Goal: Task Accomplishment & Management: Use online tool/utility

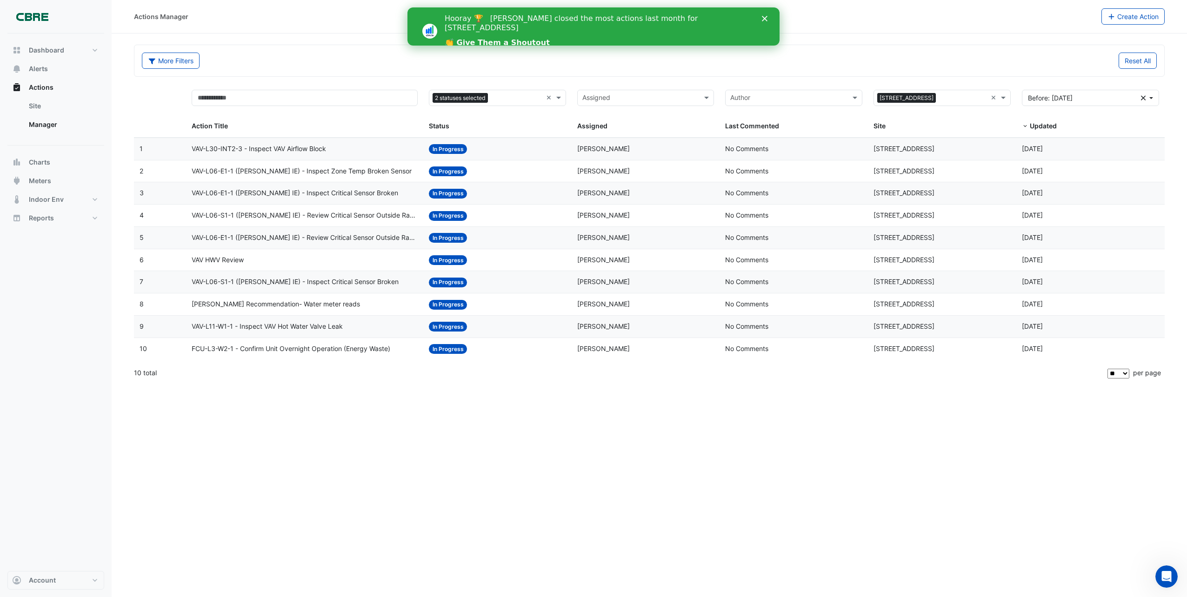
click at [764, 18] on polygon "Close" at bounding box center [765, 19] width 6 height 6
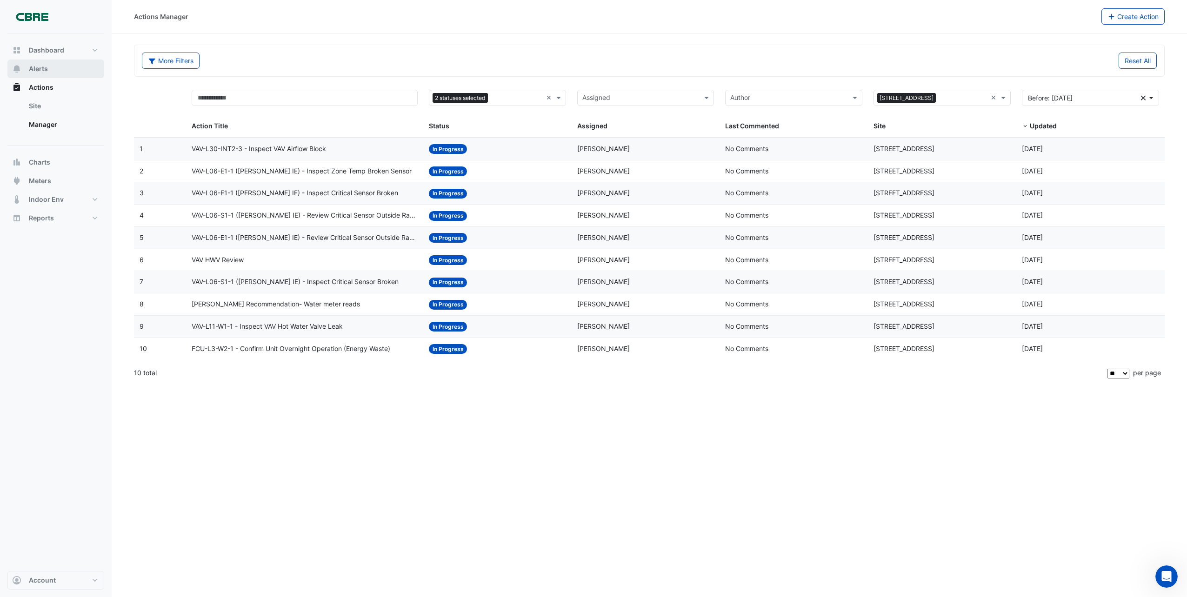
click at [37, 67] on span "Alerts" at bounding box center [38, 68] width 19 height 9
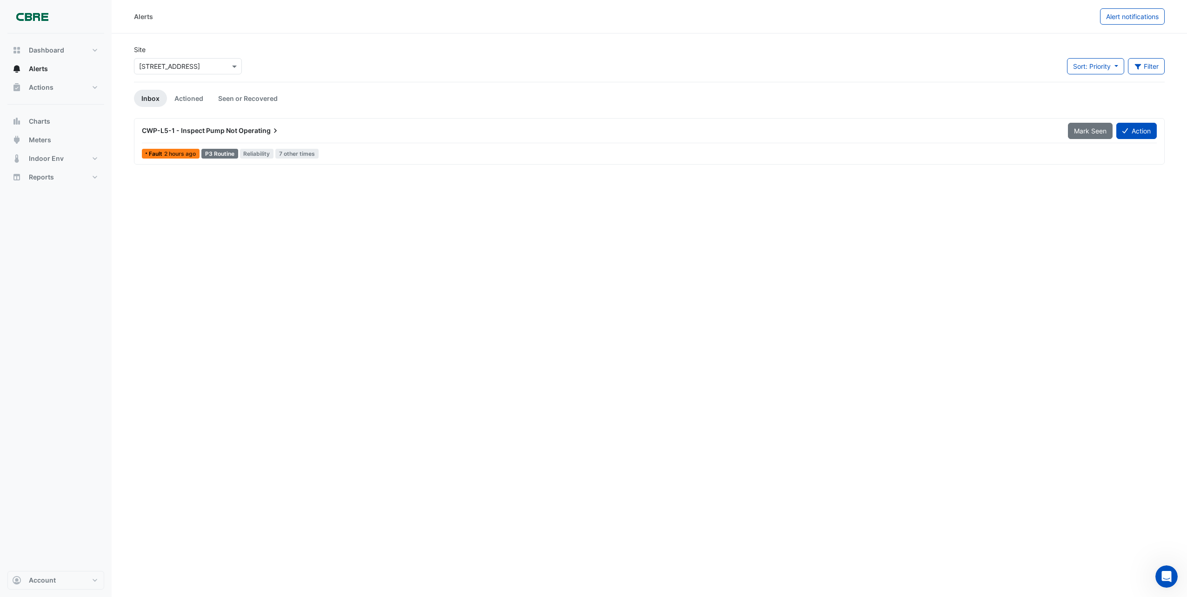
click at [231, 131] on span "CWP-L5-1 - Inspect Pump Not" at bounding box center [189, 131] width 95 height 8
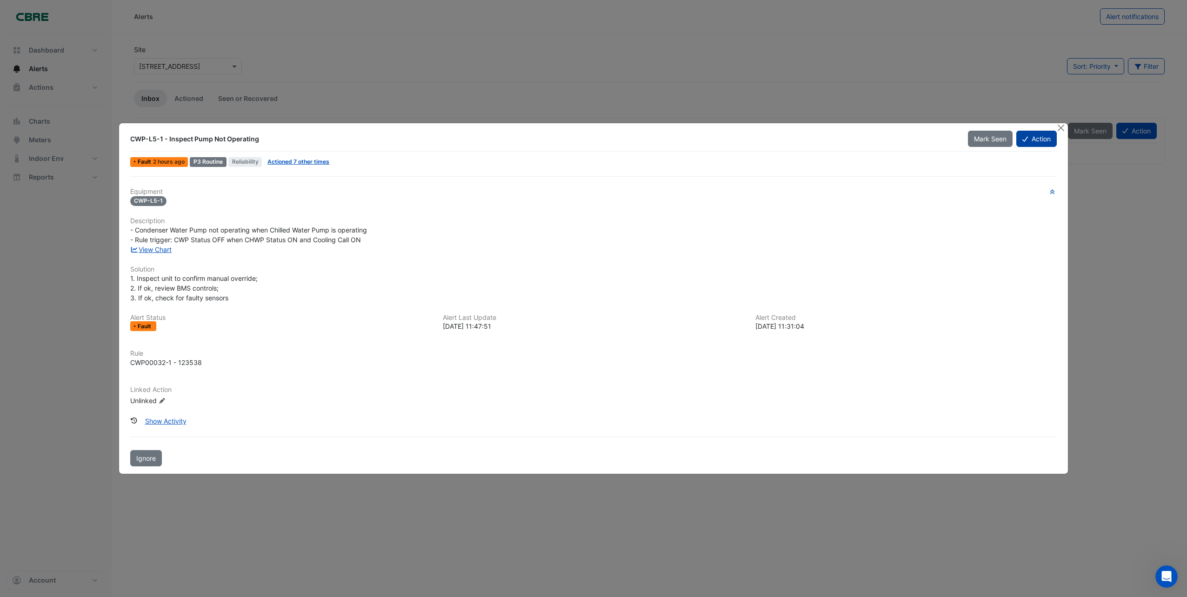
click at [1046, 142] on button "Action" at bounding box center [1037, 139] width 40 height 16
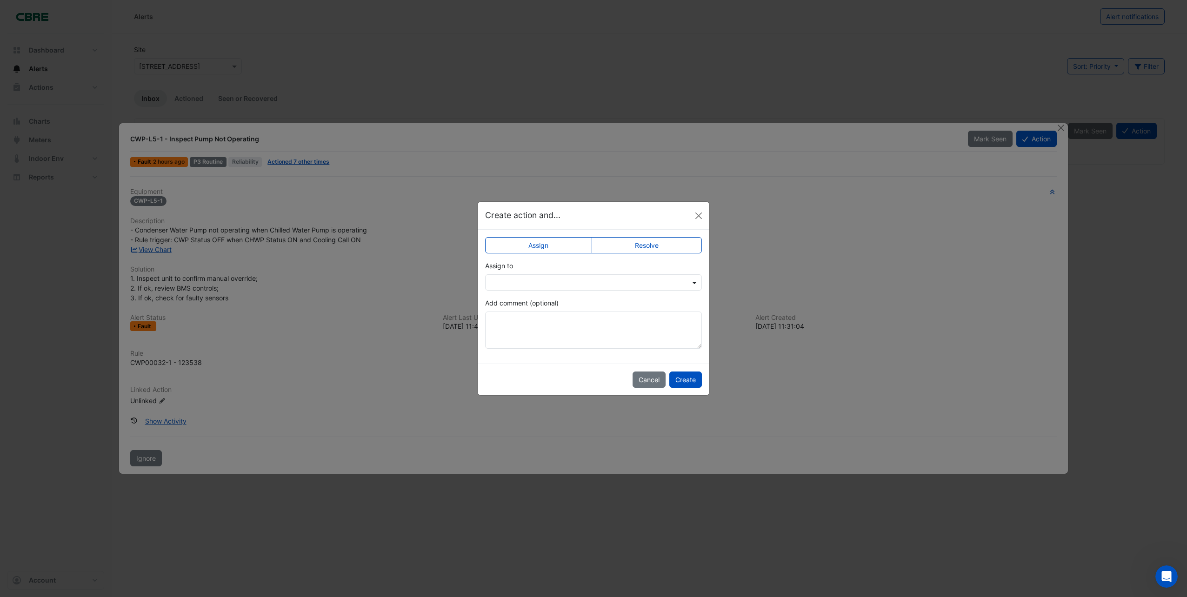
click at [691, 282] on span at bounding box center [696, 283] width 12 height 10
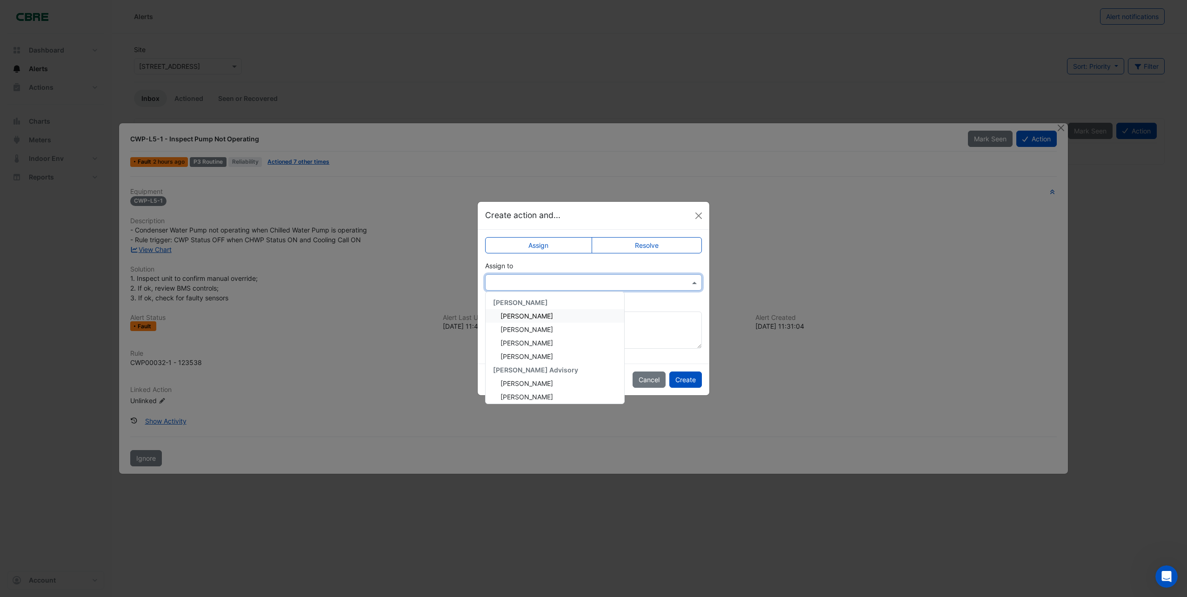
click at [542, 316] on div "[PERSON_NAME]" at bounding box center [555, 315] width 139 height 13
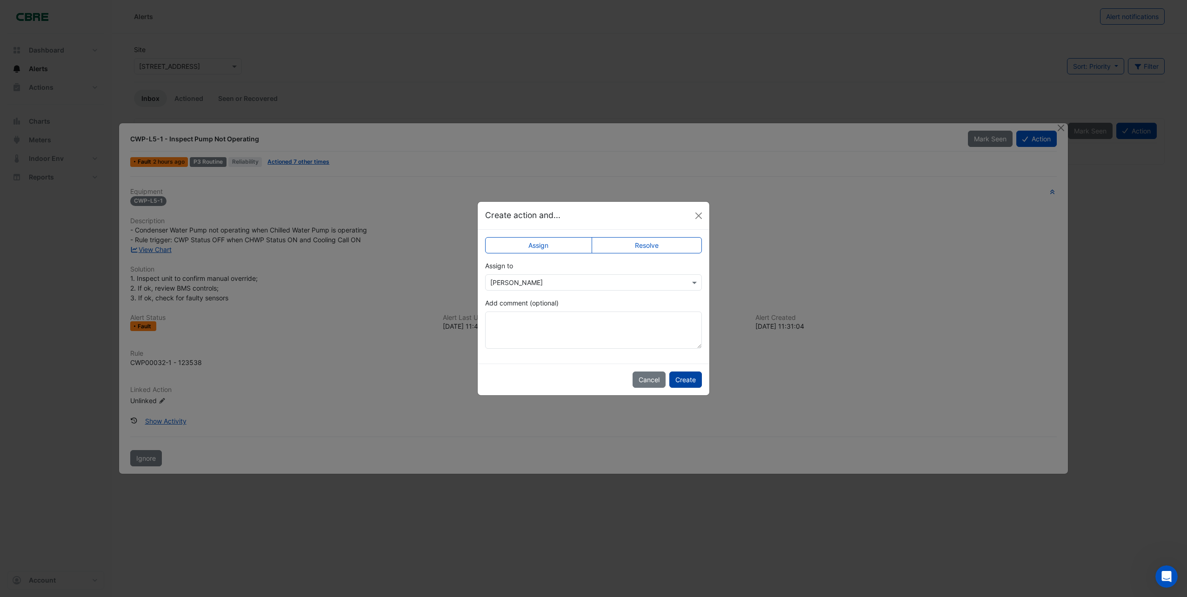
click at [691, 379] on button "Create" at bounding box center [686, 380] width 33 height 16
